Goal: Transaction & Acquisition: Purchase product/service

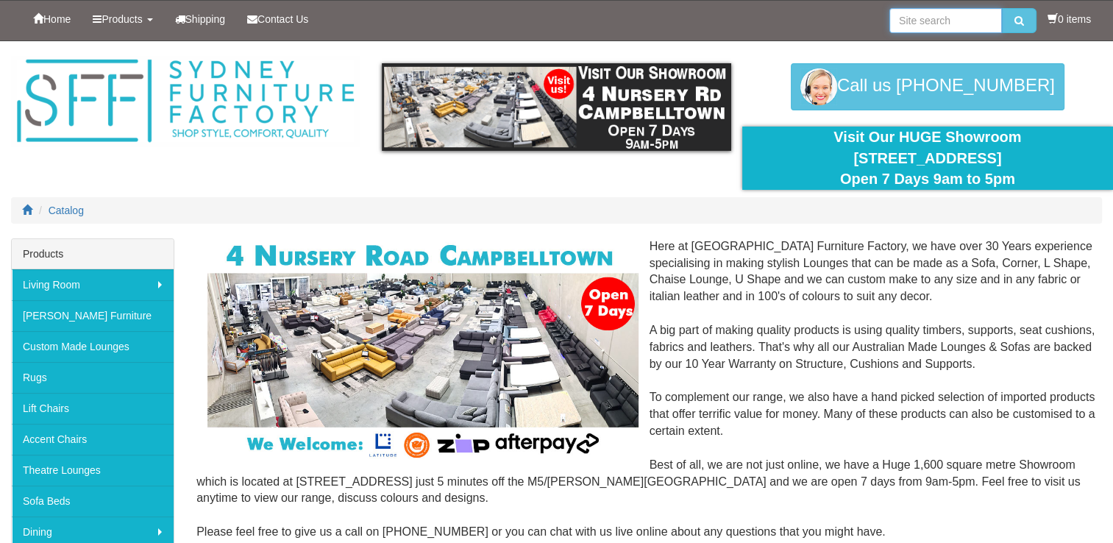
click at [910, 21] on input "search" at bounding box center [945, 20] width 113 height 25
type input "Toukley Lounge"
click at [1015, 15] on icon "submit" at bounding box center [1019, 20] width 10 height 10
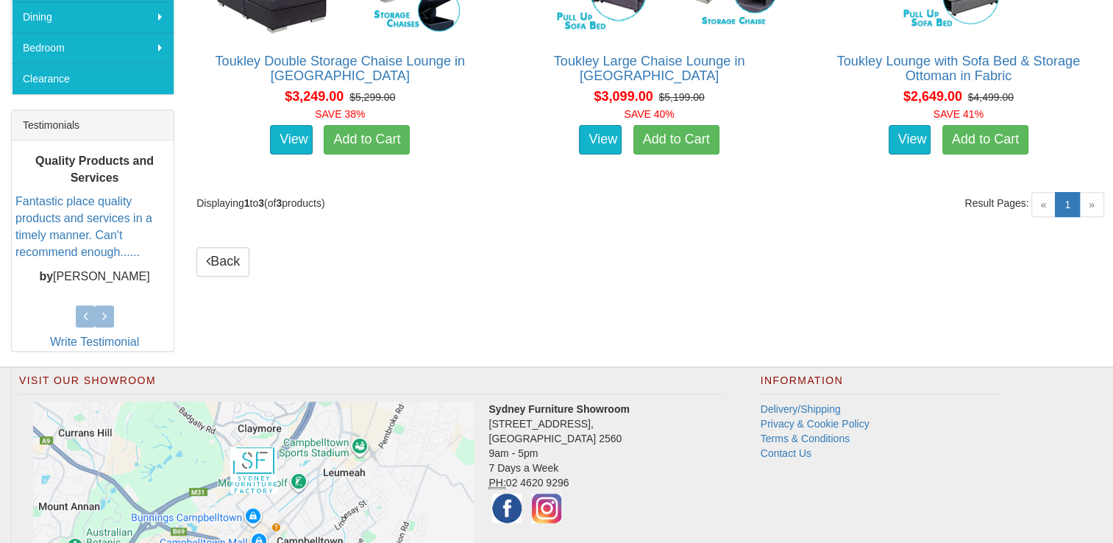
scroll to position [74, 0]
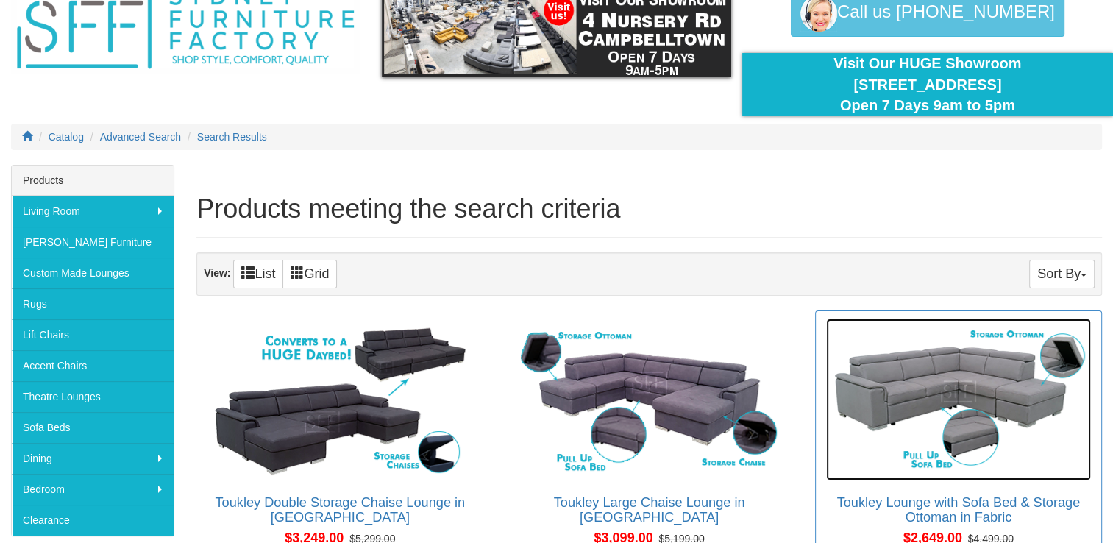
click at [941, 401] on img at bounding box center [958, 399] width 265 height 162
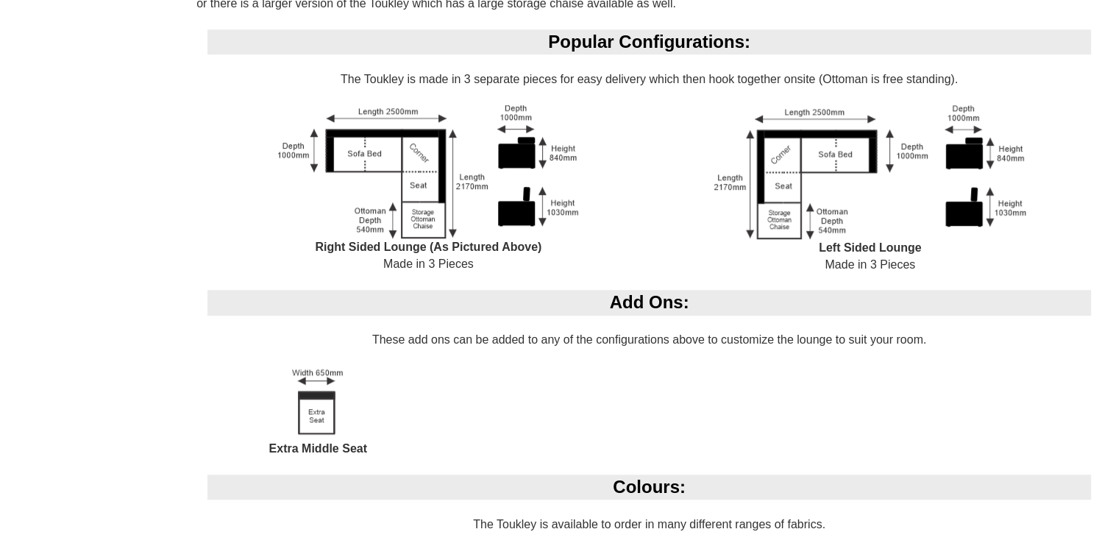
scroll to position [1177, 0]
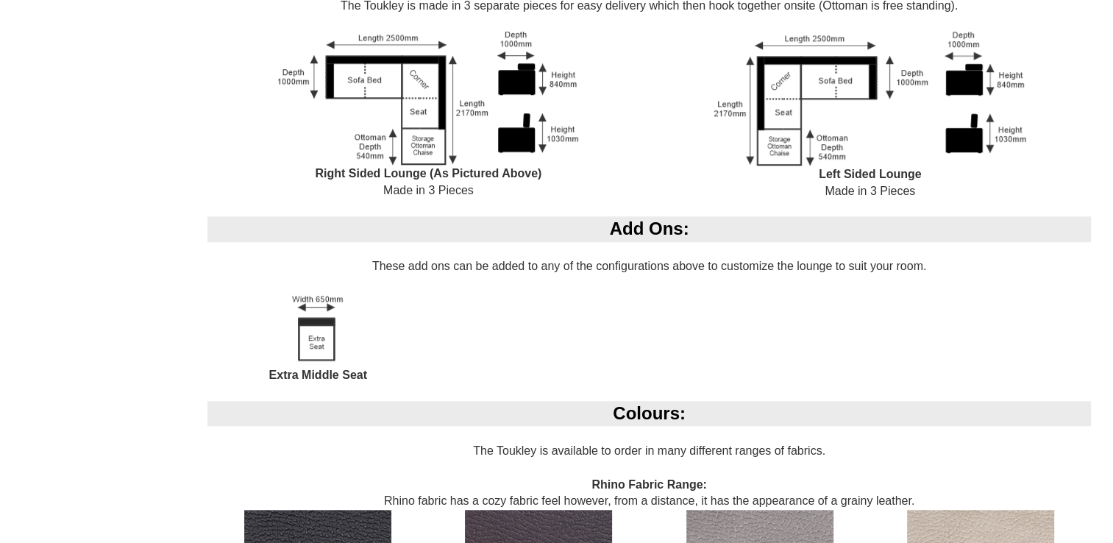
drag, startPoint x: 836, startPoint y: 90, endPoint x: 845, endPoint y: 86, distance: 9.6
click at [837, 90] on img at bounding box center [870, 99] width 312 height 135
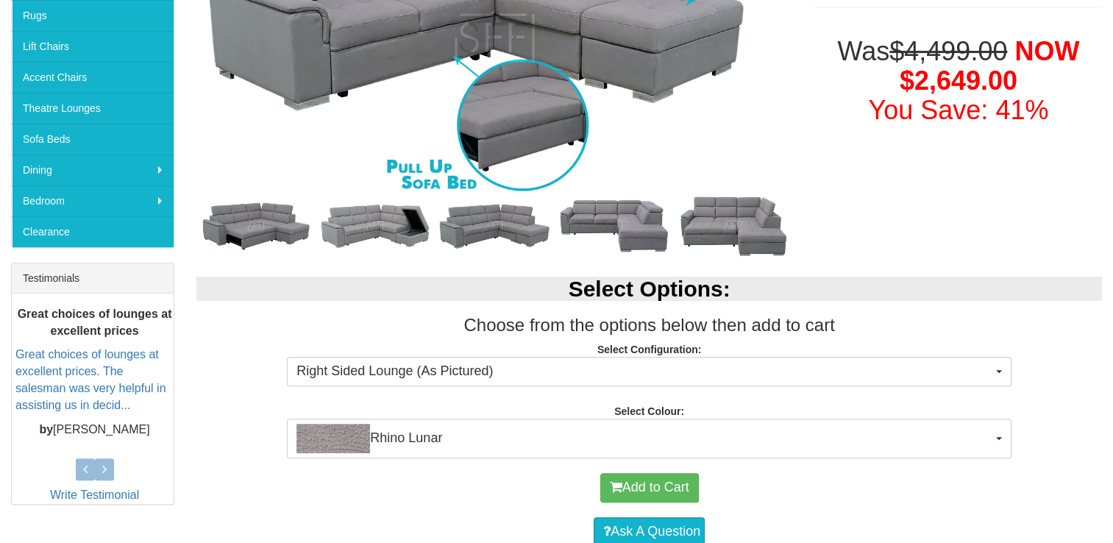
scroll to position [441, 0]
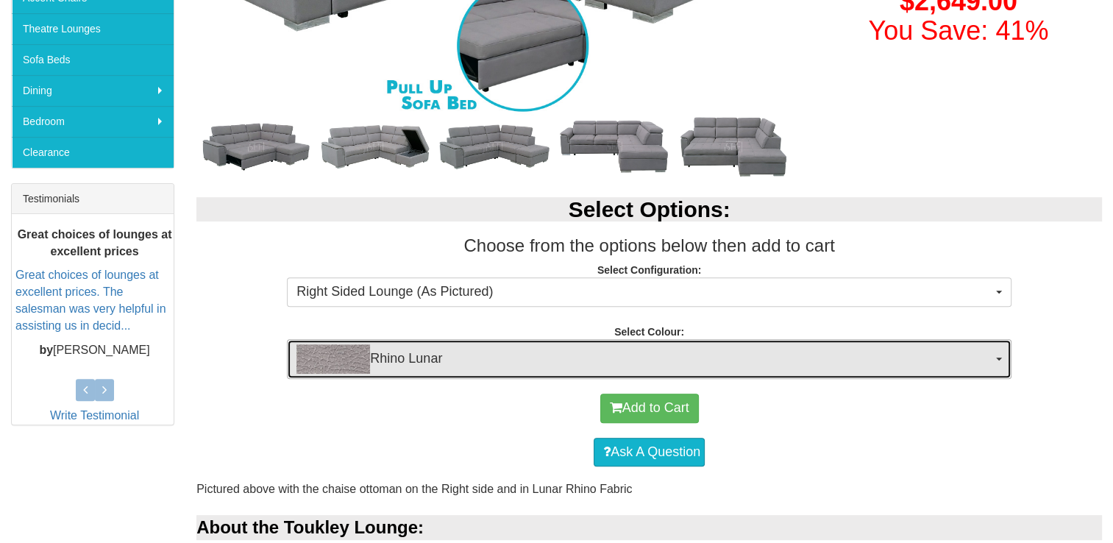
click at [974, 357] on span "Rhino Lunar" at bounding box center [644, 358] width 696 height 29
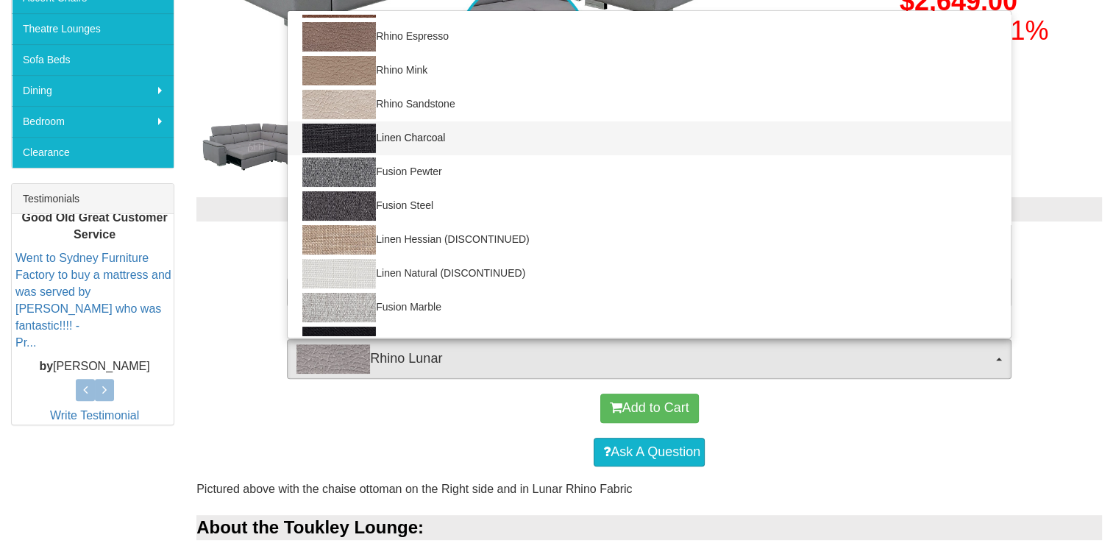
scroll to position [221, 0]
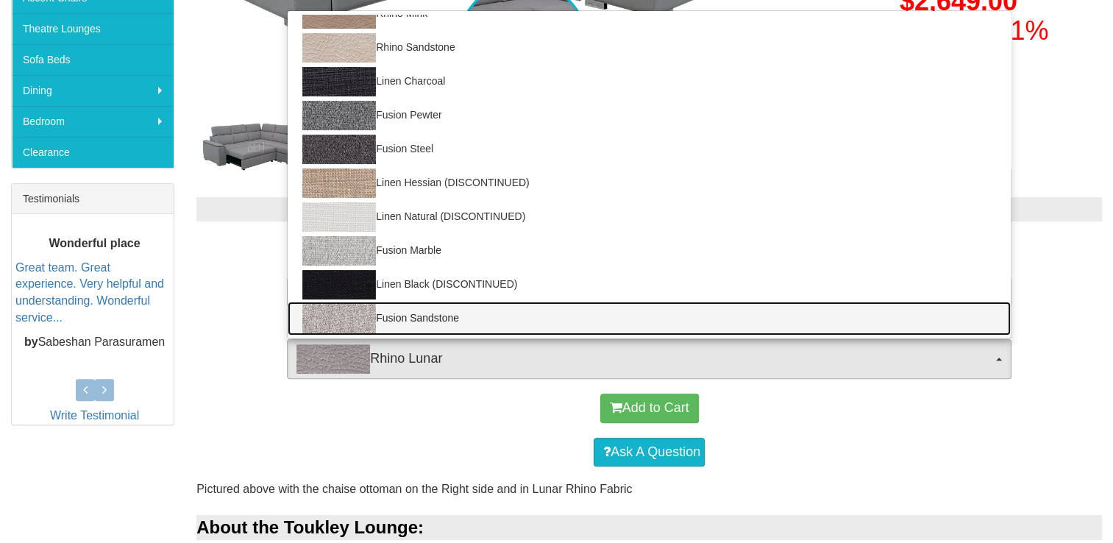
click at [332, 310] on img at bounding box center [339, 318] width 74 height 29
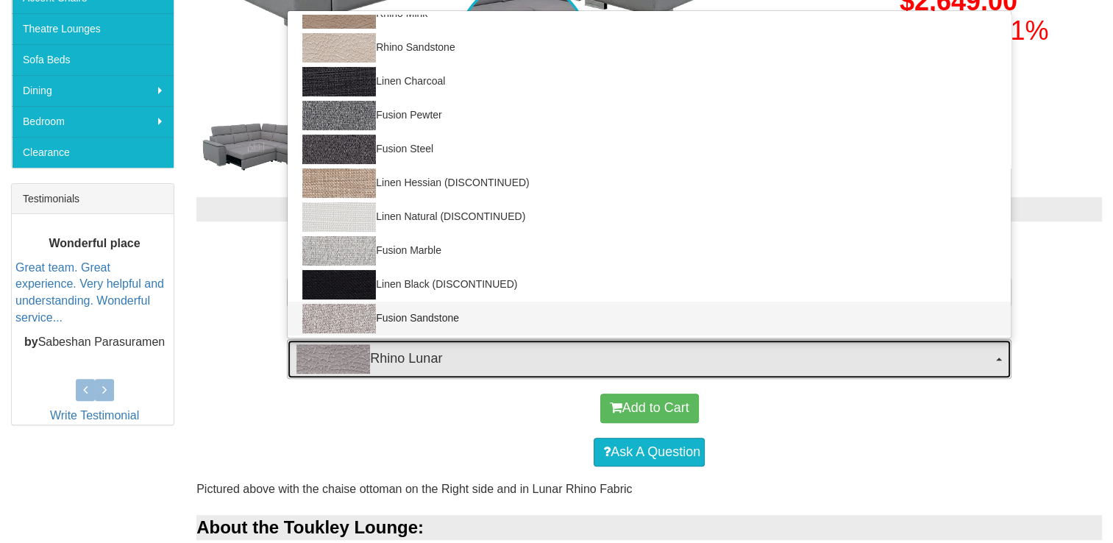
select select "1423"
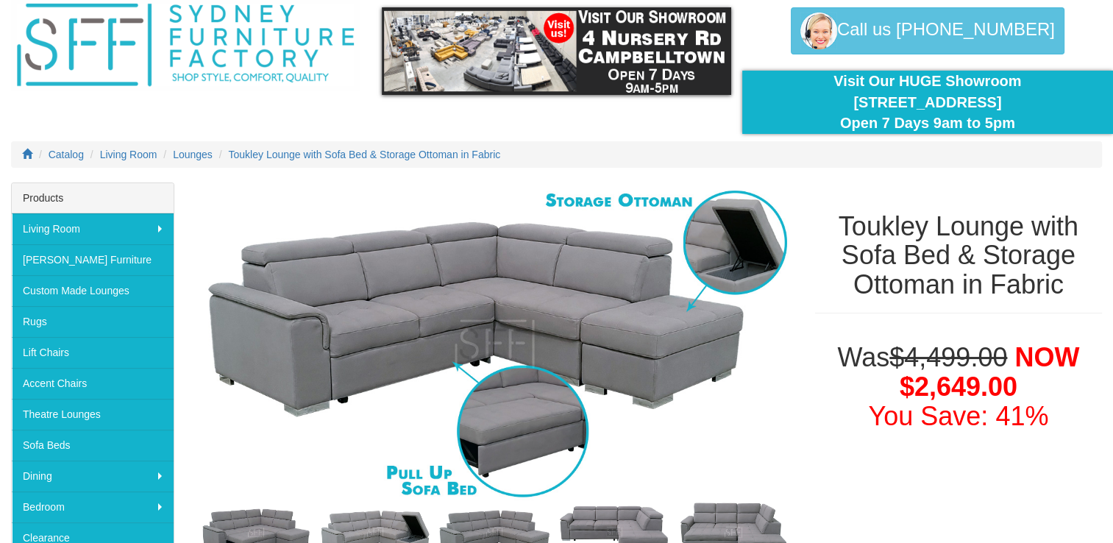
scroll to position [147, 0]
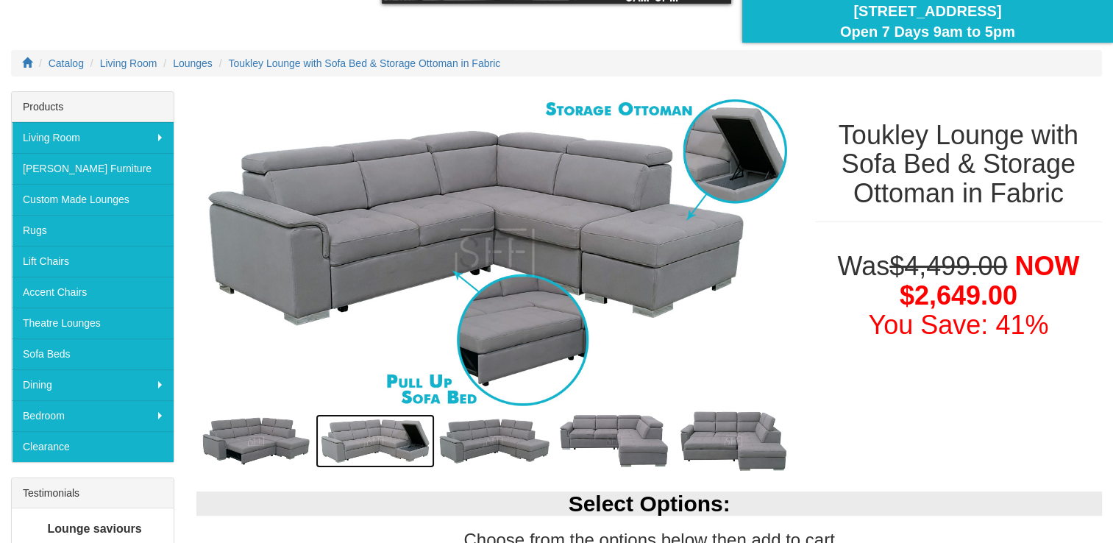
click at [379, 437] on img at bounding box center [374, 441] width 119 height 54
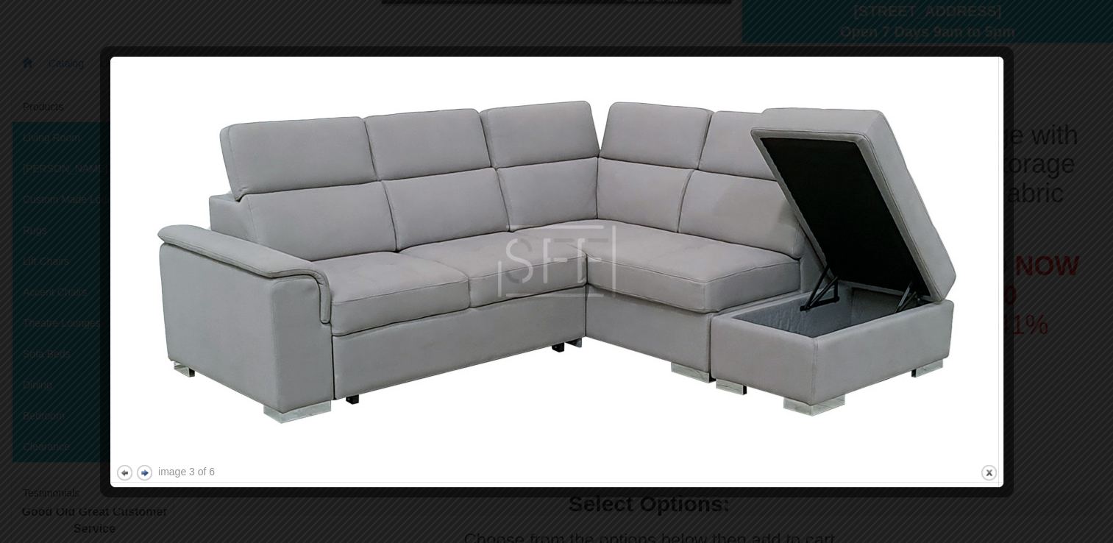
click at [141, 468] on button "next" at bounding box center [144, 472] width 18 height 18
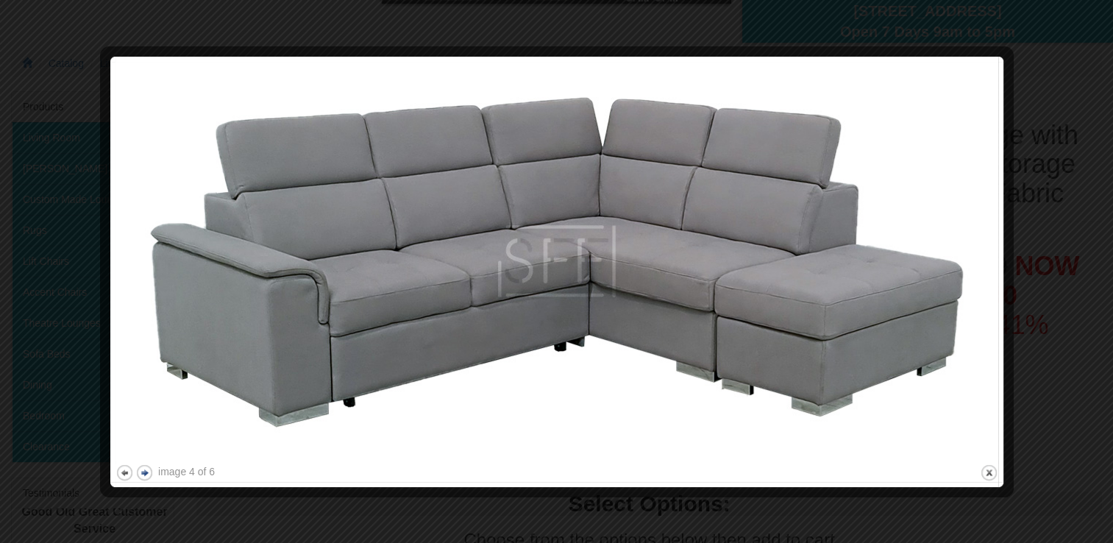
click at [141, 469] on button "next" at bounding box center [144, 472] width 18 height 18
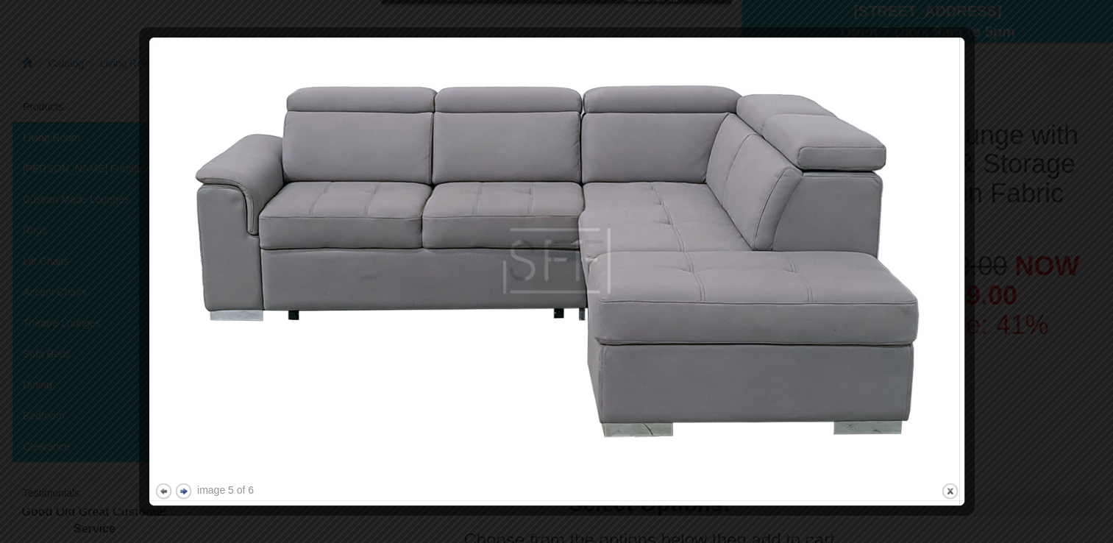
click at [141, 469] on div at bounding box center [146, 271] width 15 height 457
click at [182, 489] on button "next" at bounding box center [183, 491] width 18 height 18
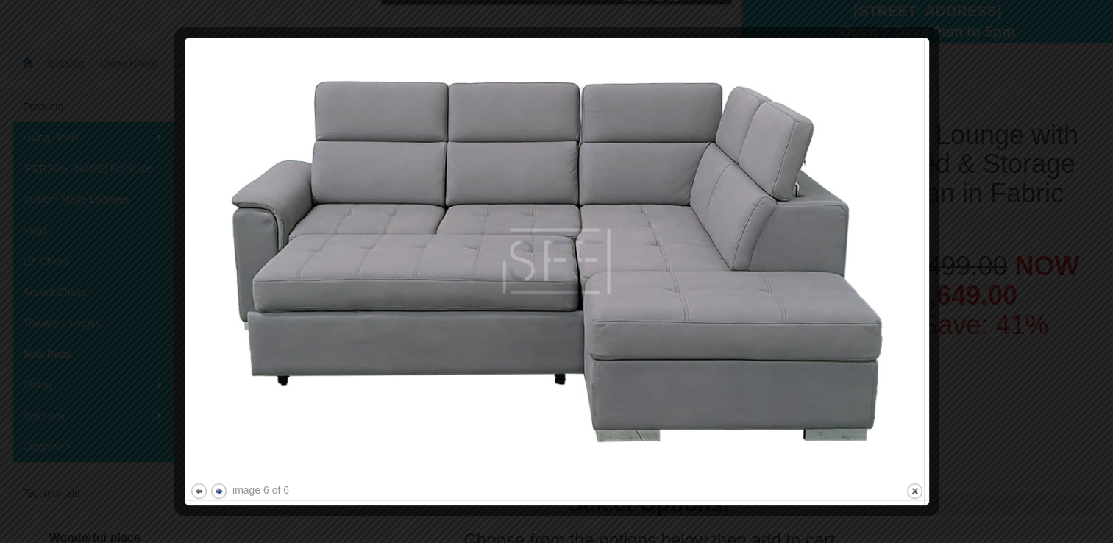
click at [181, 490] on div at bounding box center [181, 271] width 15 height 457
click at [218, 488] on button "next" at bounding box center [219, 491] width 18 height 18
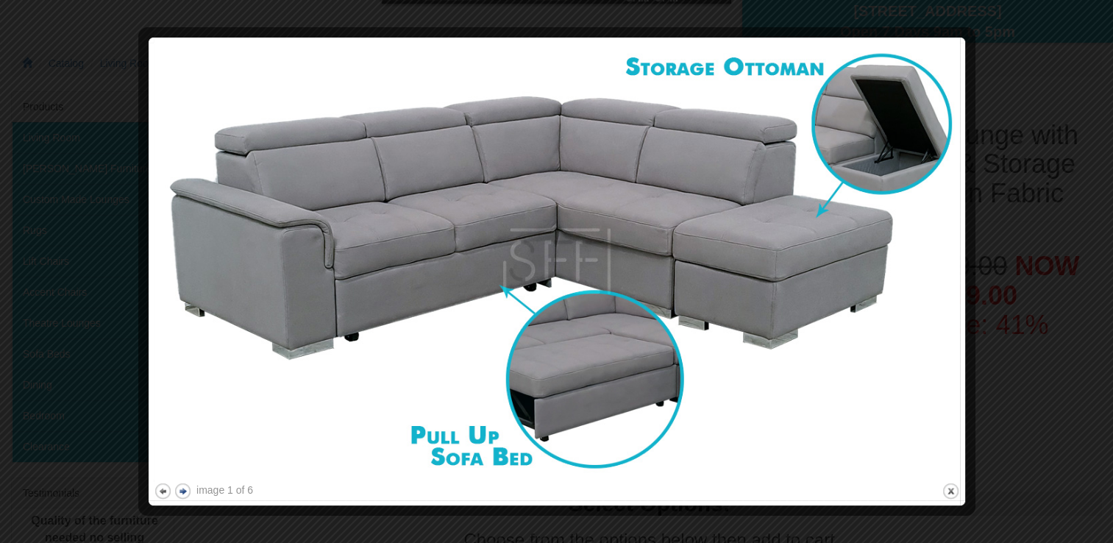
click at [218, 488] on div "image 1 of 6" at bounding box center [224, 489] width 57 height 15
click at [1024, 90] on div at bounding box center [556, 271] width 1113 height 543
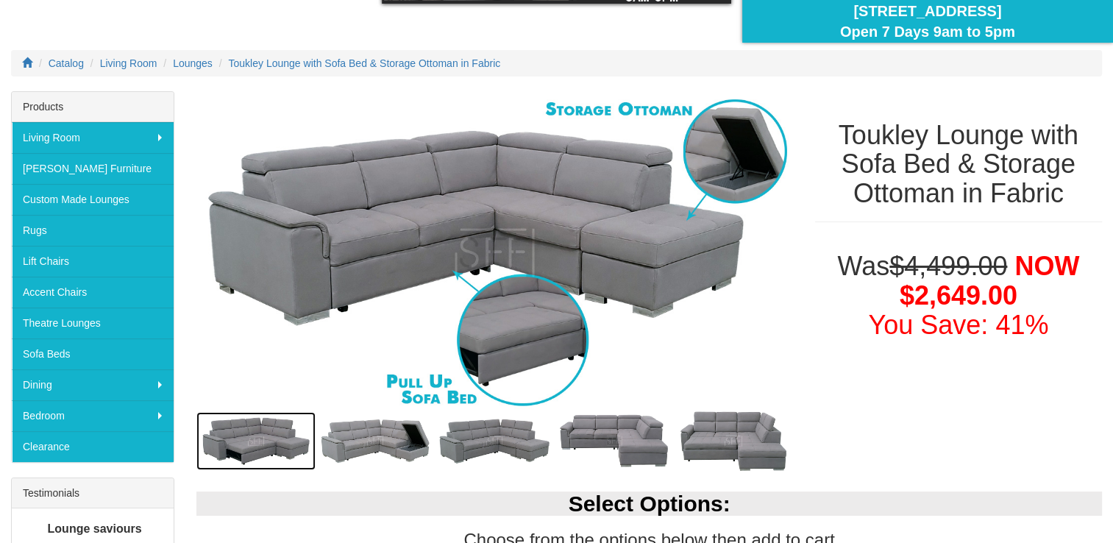
click at [256, 421] on img at bounding box center [255, 441] width 119 height 58
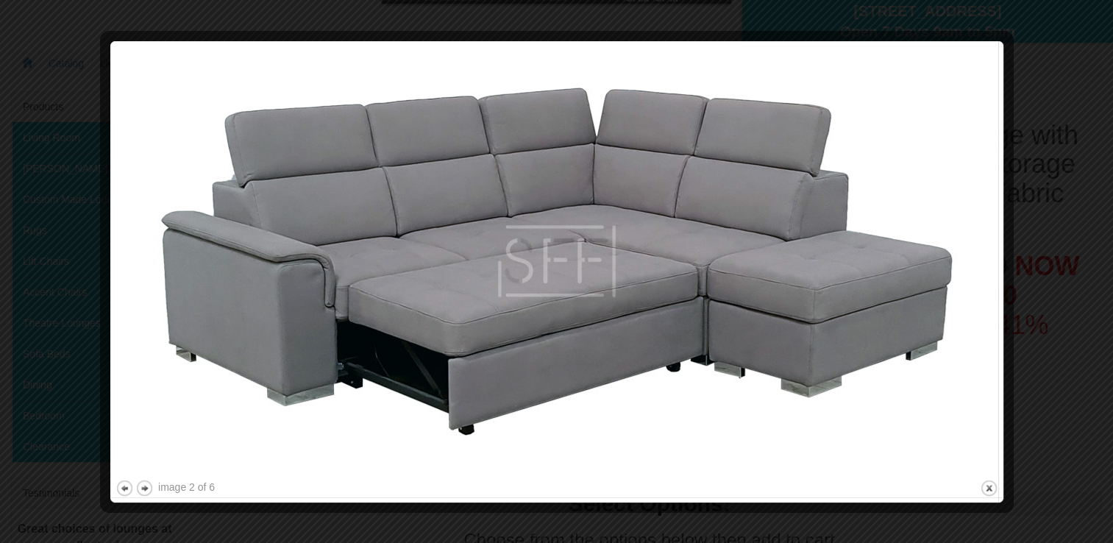
click at [256, 421] on img at bounding box center [556, 261] width 882 height 430
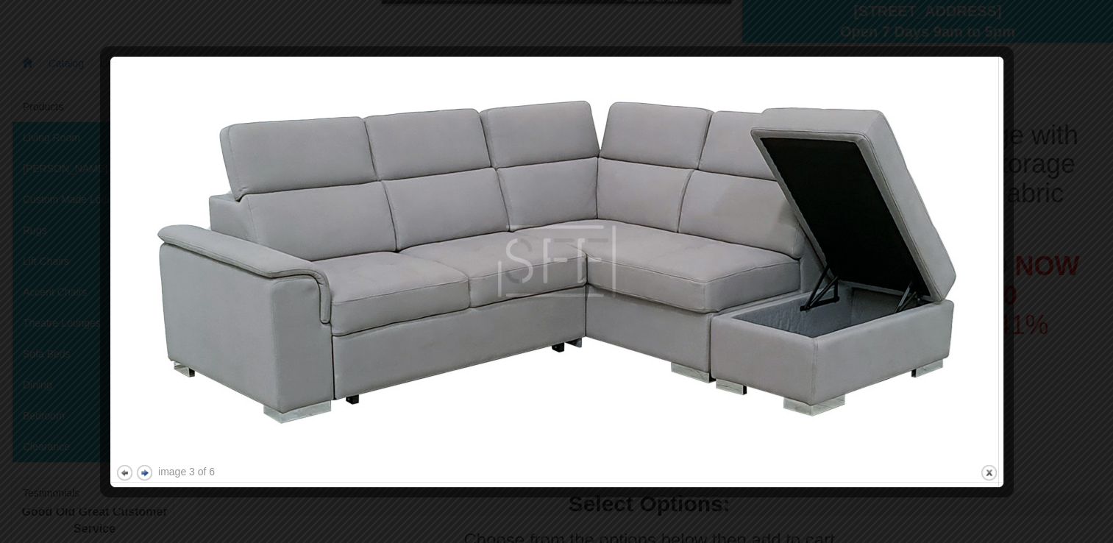
click at [149, 470] on button "next" at bounding box center [144, 472] width 18 height 18
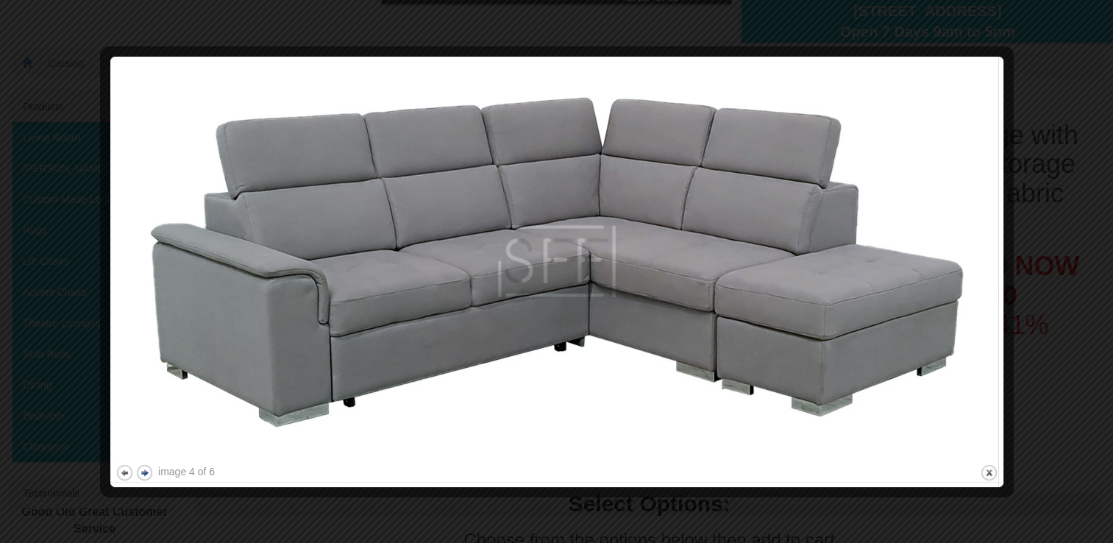
click at [149, 470] on button "next" at bounding box center [144, 472] width 18 height 18
